Goal: Navigation & Orientation: Find specific page/section

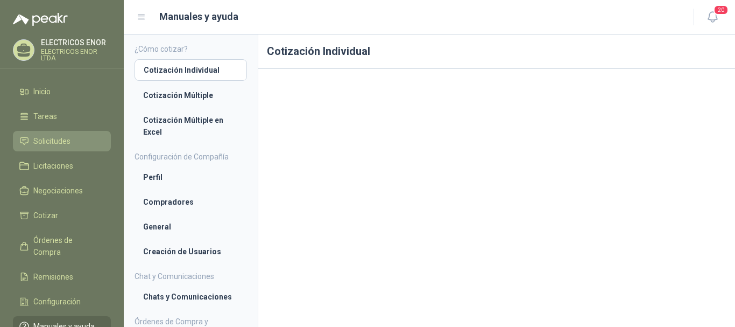
click at [46, 134] on link "Solicitudes" at bounding box center [62, 141] width 98 height 20
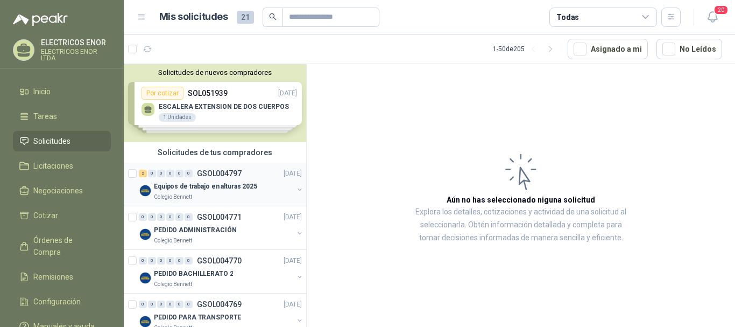
scroll to position [54, 0]
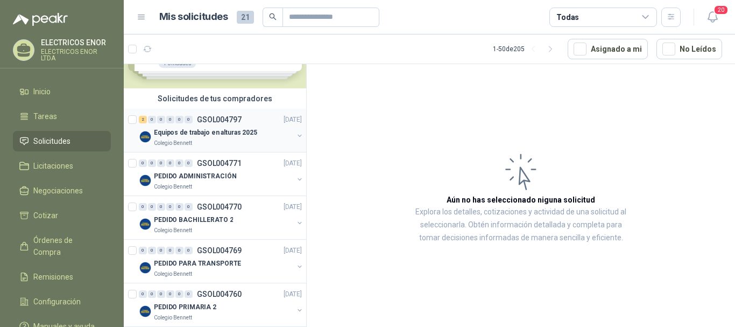
click at [212, 135] on p "Equipos de trabajo en alturas 2025" at bounding box center [205, 132] width 103 height 10
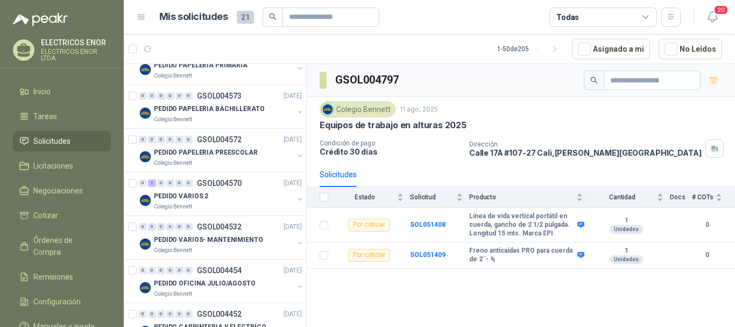
scroll to position [538, 0]
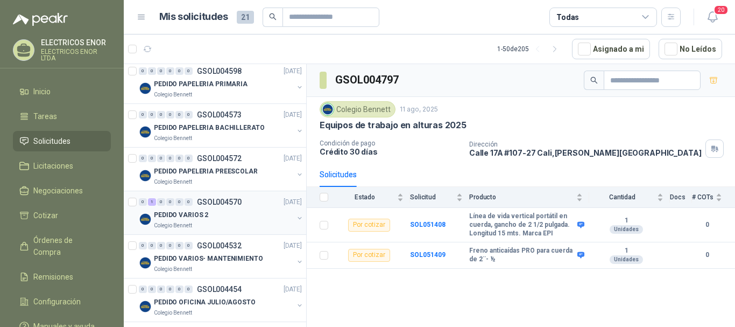
click at [208, 218] on div "PEDIDO VARIOS 2" at bounding box center [223, 214] width 139 height 13
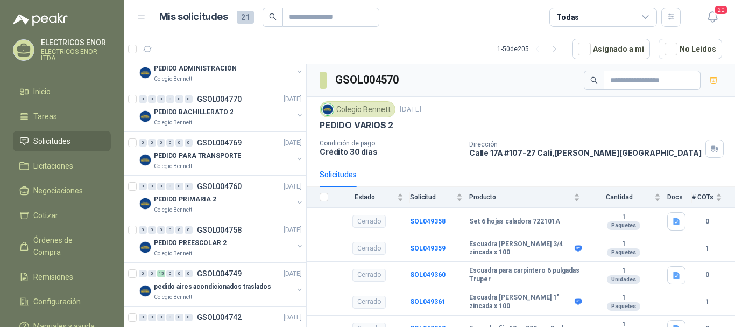
scroll to position [108, 0]
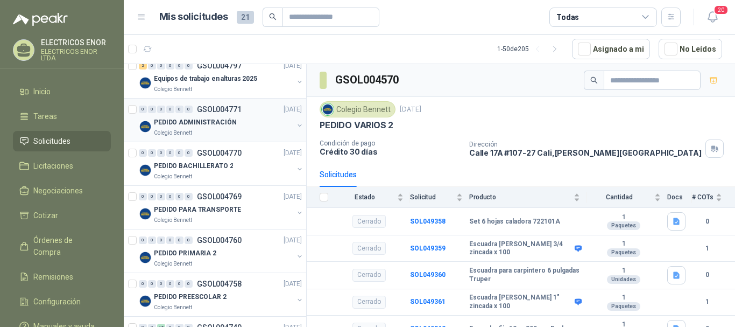
click at [222, 124] on p "PEDIDO ADMINISTRACIÓN" at bounding box center [195, 122] width 82 height 10
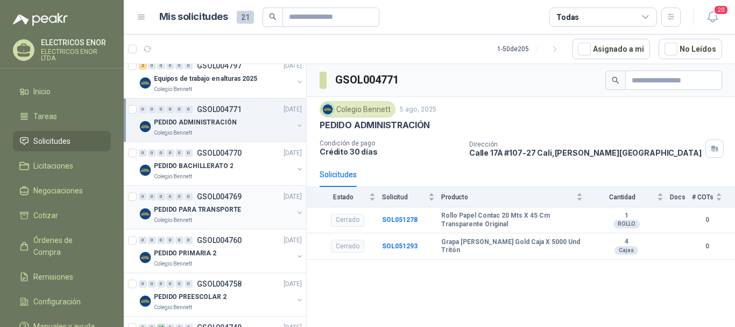
click at [221, 210] on p "PEDIDO PARA TRANSPORTE" at bounding box center [197, 209] width 87 height 10
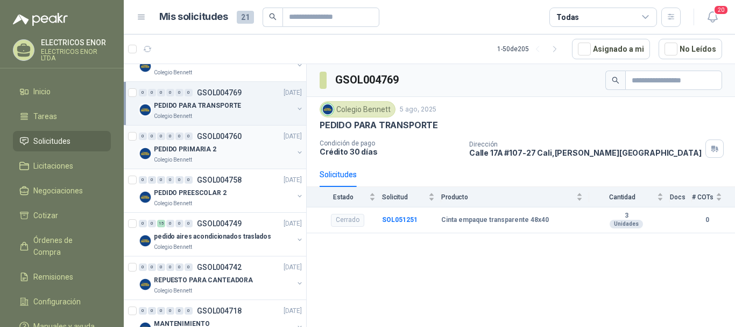
scroll to position [215, 0]
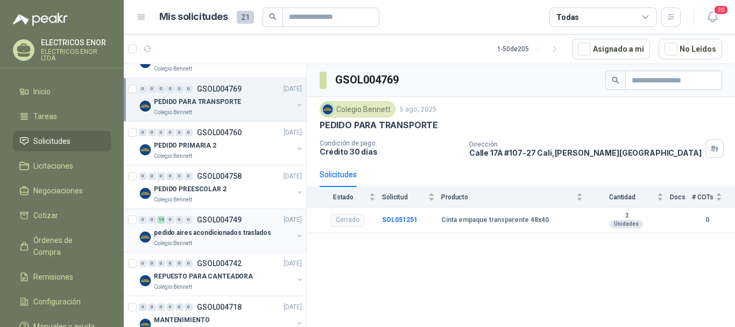
click at [218, 226] on div "pedido aires acondicionados traslados" at bounding box center [223, 232] width 139 height 13
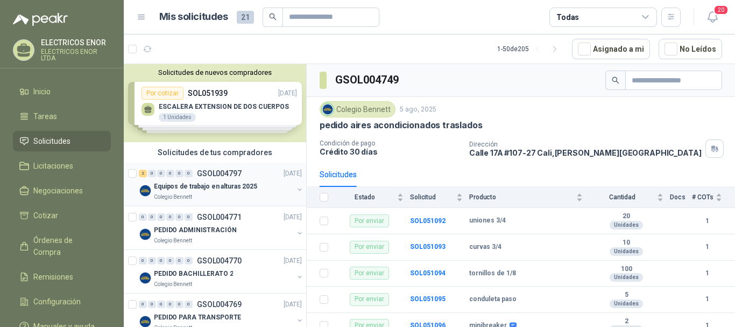
click at [206, 183] on p "Equipos de trabajo en alturas 2025" at bounding box center [205, 186] width 103 height 10
